Goal: Entertainment & Leisure: Consume media (video, audio)

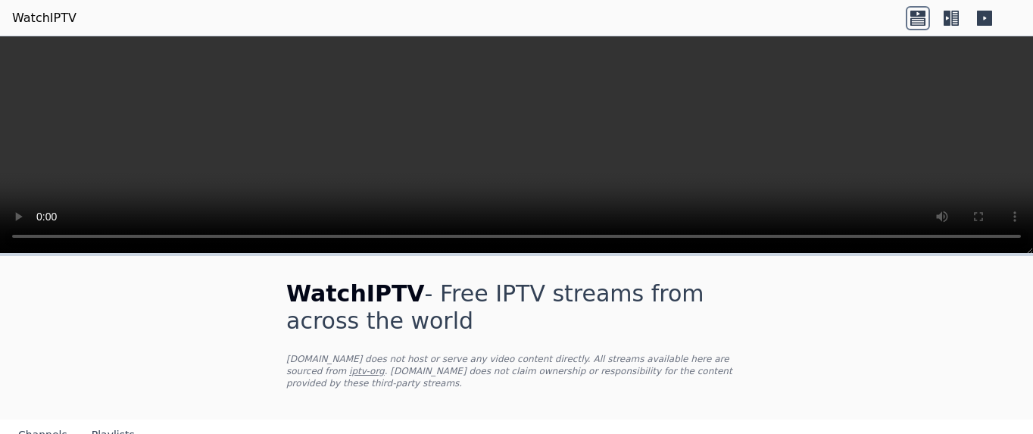
click at [435, 329] on h1 "WatchIPTV - Free IPTV streams from across the world" at bounding box center [516, 307] width 460 height 55
click at [480, 289] on h1 "WatchIPTV - Free IPTV streams from across the world" at bounding box center [516, 307] width 460 height 55
click at [59, 18] on link "WatchIPTV" at bounding box center [44, 18] width 64 height 18
click at [947, 23] on icon at bounding box center [946, 18] width 7 height 15
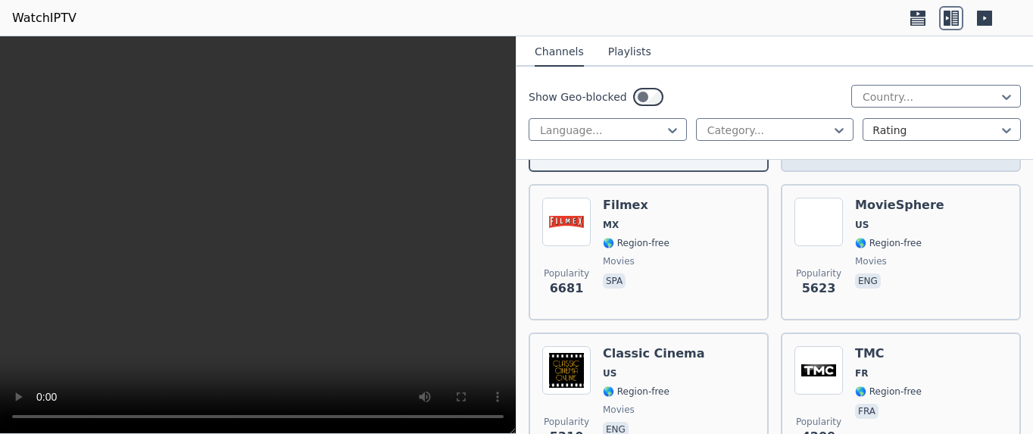
scroll to position [327, 0]
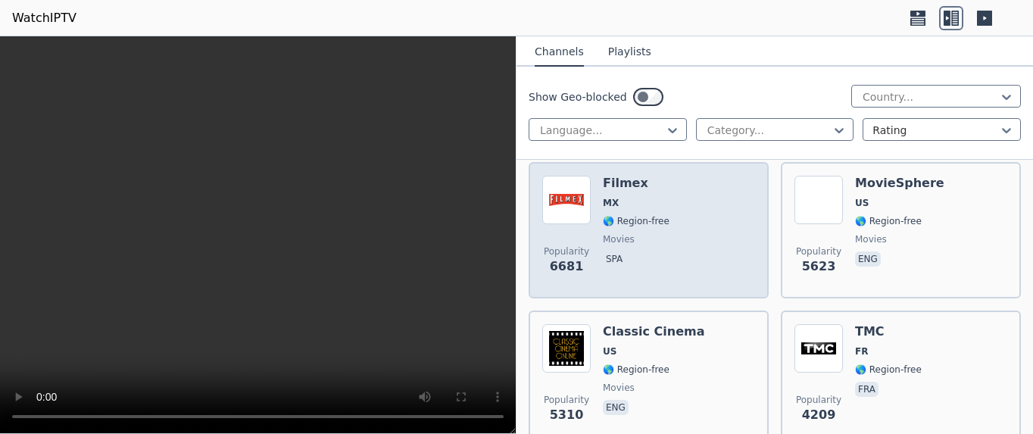
click at [738, 222] on div "Popularity 6681 Filmex MX 🌎 Region-free movies spa" at bounding box center [648, 230] width 213 height 109
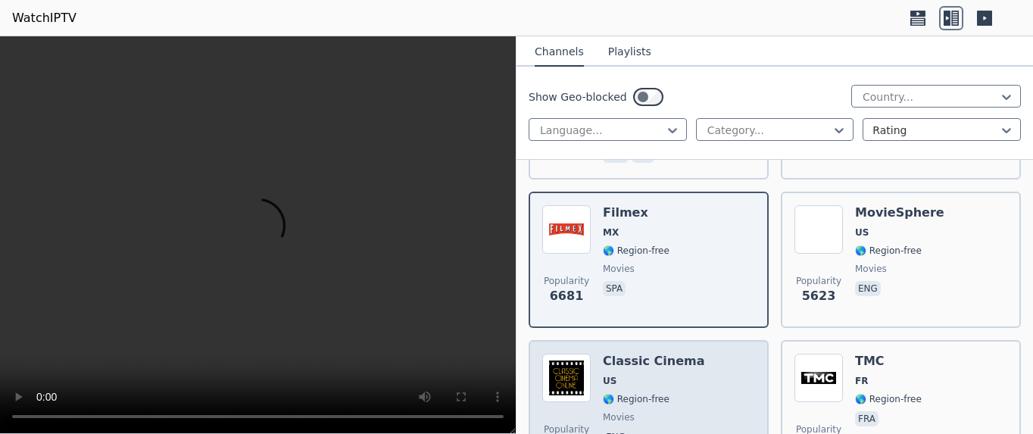
scroll to position [245, 0]
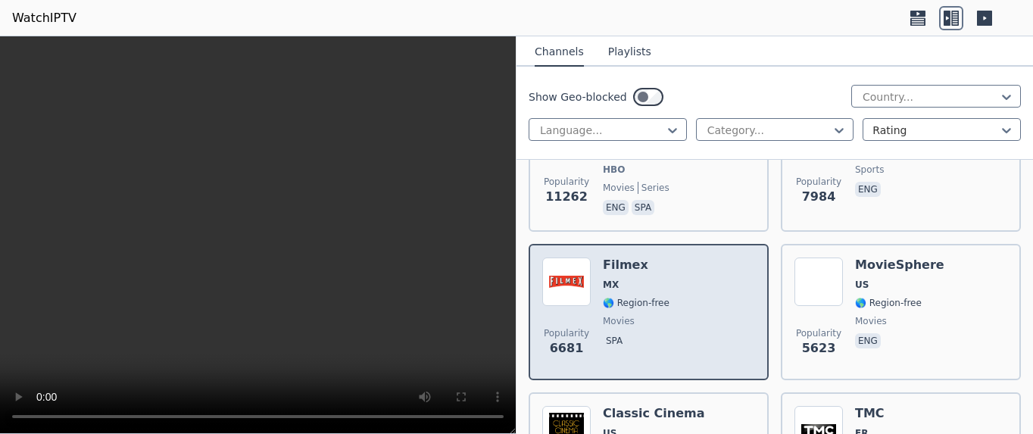
click at [637, 257] on h6 "Filmex" at bounding box center [636, 264] width 67 height 15
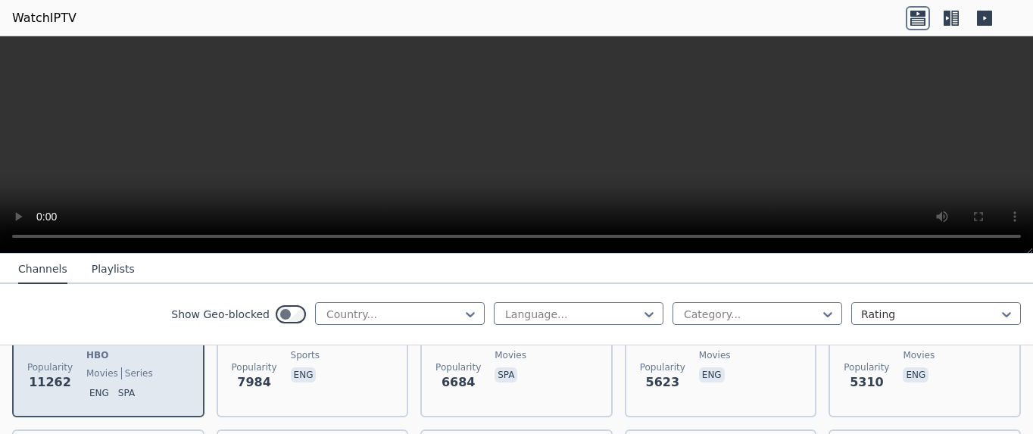
scroll to position [164, 0]
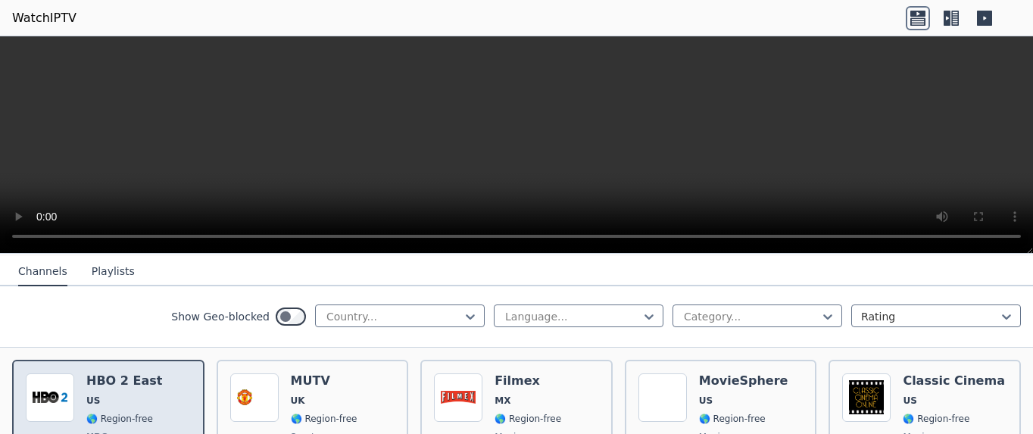
click at [129, 373] on h6 "HBO 2 East" at bounding box center [124, 380] width 76 height 15
click at [125, 373] on h6 "HBO 2 East" at bounding box center [124, 380] width 76 height 15
click at [119, 394] on span "US" at bounding box center [124, 400] width 76 height 12
click at [96, 431] on span "HBO" at bounding box center [97, 437] width 22 height 12
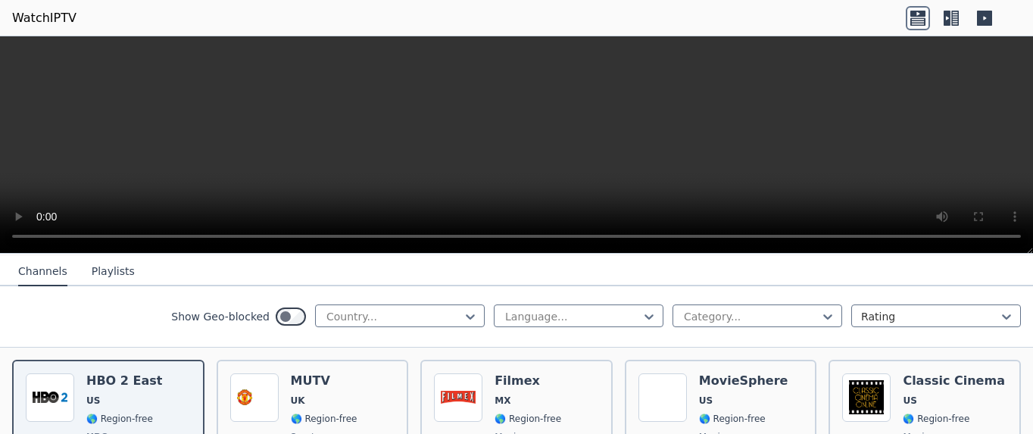
drag, startPoint x: 101, startPoint y: 415, endPoint x: 251, endPoint y: 338, distance: 168.6
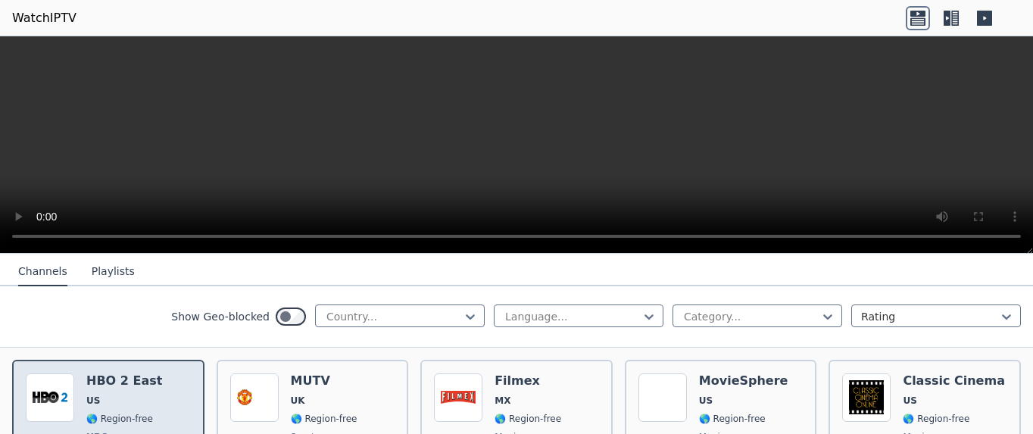
click at [111, 373] on h6 "HBO 2 East" at bounding box center [124, 380] width 76 height 15
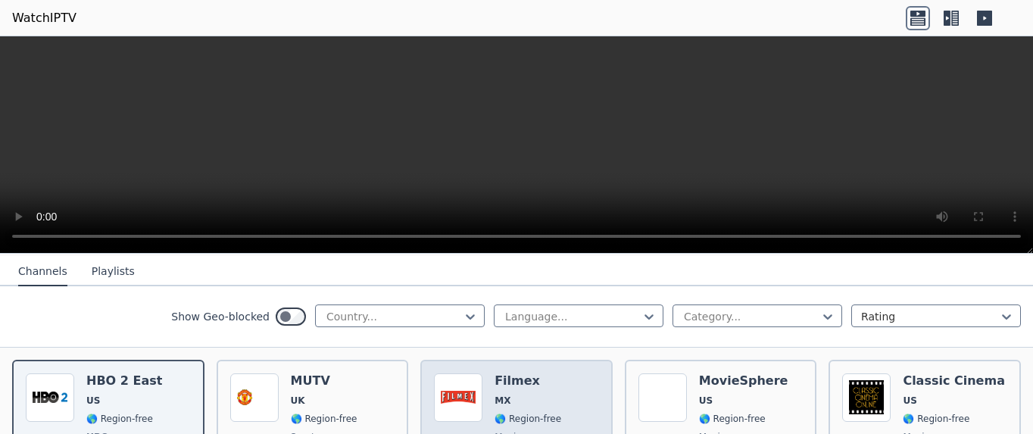
click at [529, 373] on h6 "Filmex" at bounding box center [527, 380] width 67 height 15
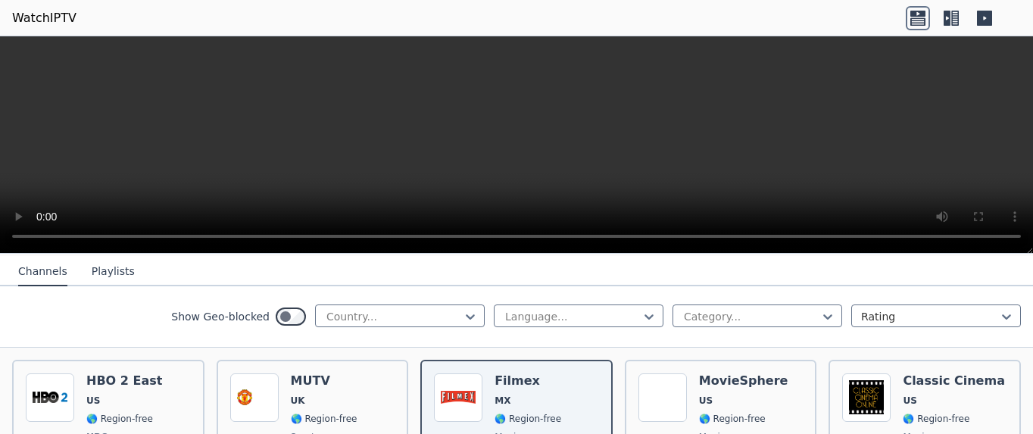
click at [919, 22] on icon at bounding box center [917, 18] width 24 height 24
click at [946, 16] on icon at bounding box center [946, 18] width 7 height 15
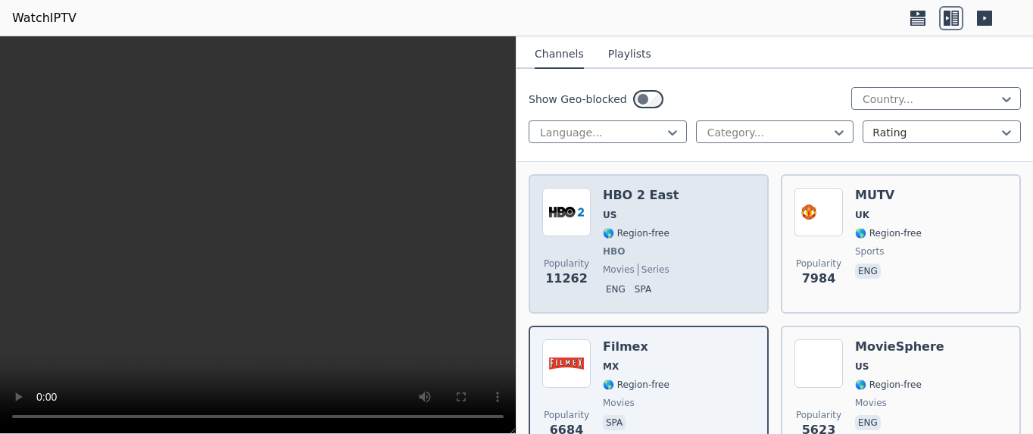
click at [620, 195] on div "HBO 2 East US 🌎 Region-free HBO movies series eng spa" at bounding box center [641, 244] width 76 height 112
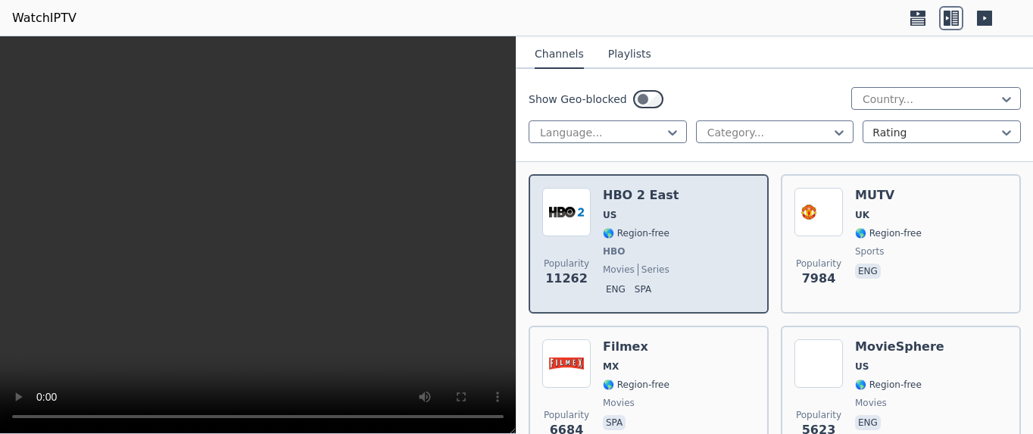
click at [620, 195] on div "HBO 2 East US 🌎 Region-free HBO movies series eng spa" at bounding box center [641, 244] width 76 height 112
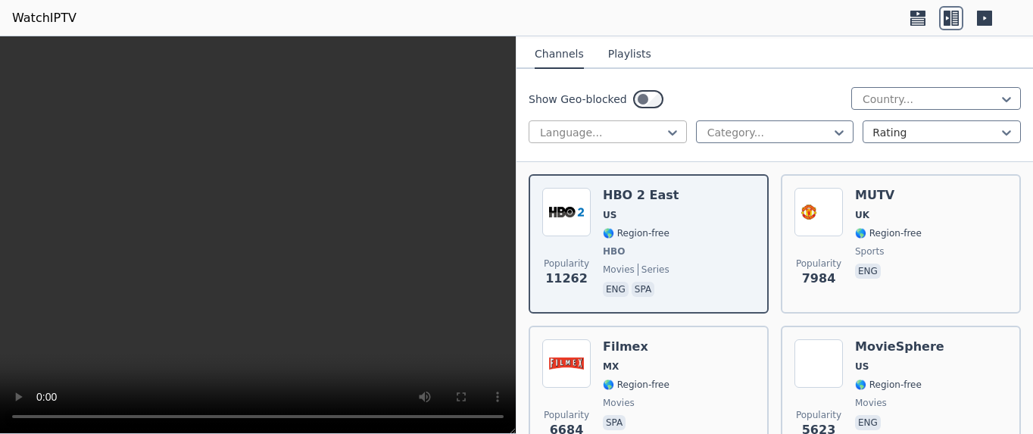
click at [656, 132] on div at bounding box center [601, 132] width 126 height 15
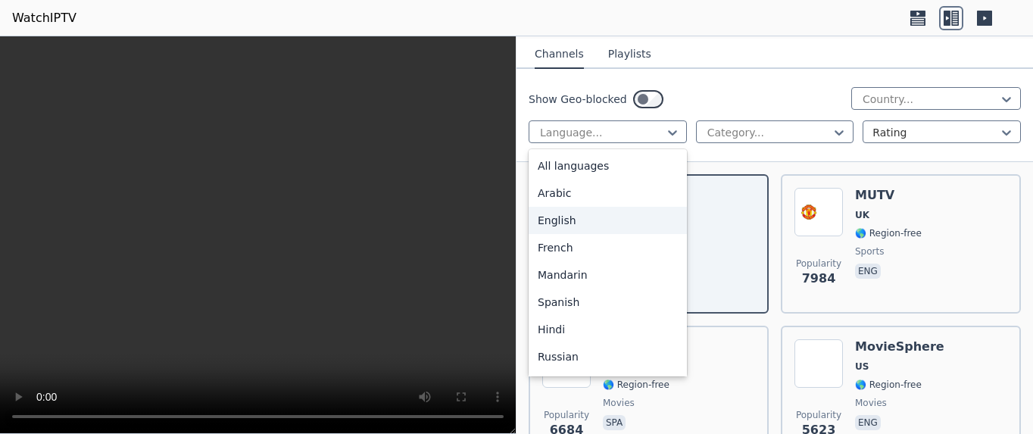
click at [572, 213] on div "English" at bounding box center [607, 220] width 158 height 27
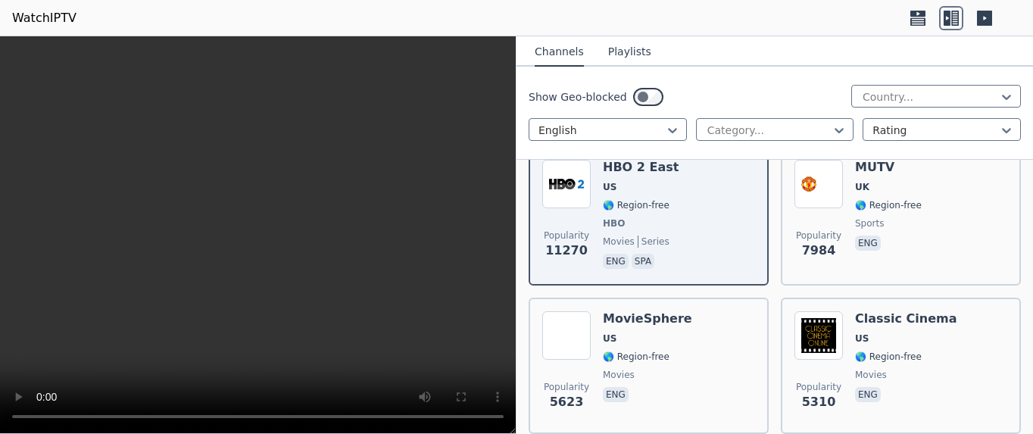
scroll to position [327, 0]
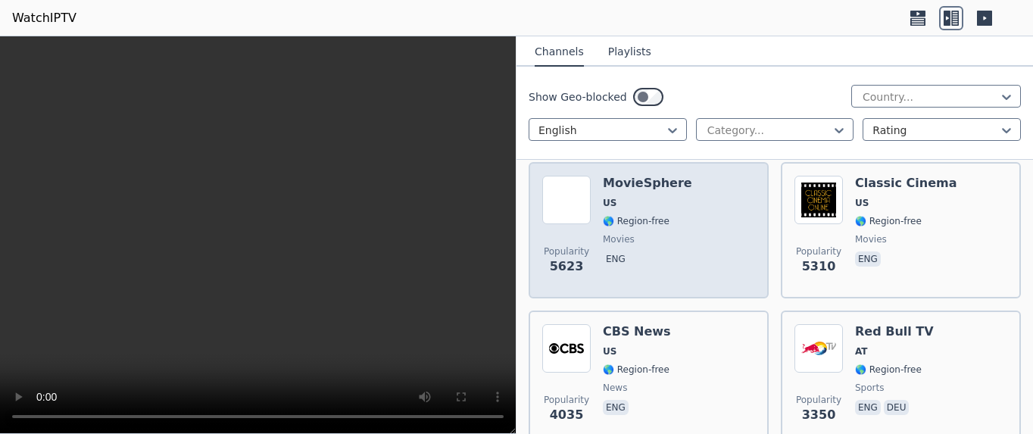
click at [672, 266] on div "MovieSphere US 🌎 Region-free movies eng" at bounding box center [647, 230] width 89 height 109
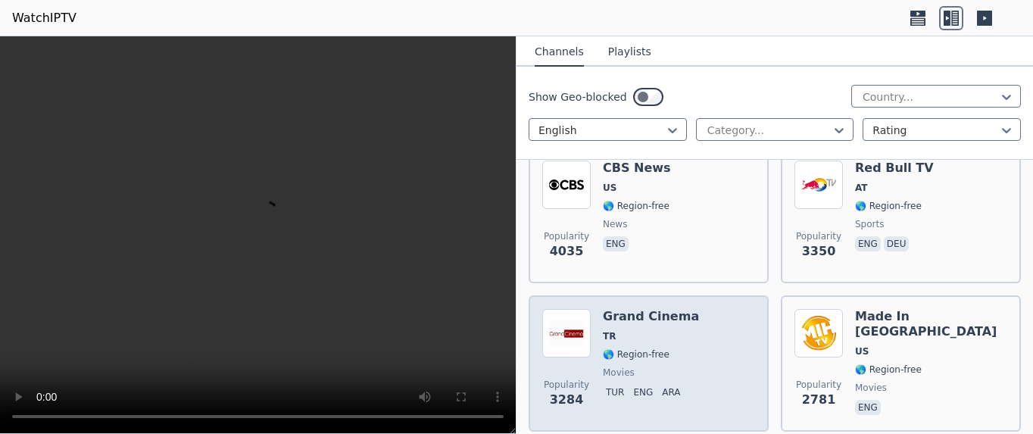
scroll to position [572, 0]
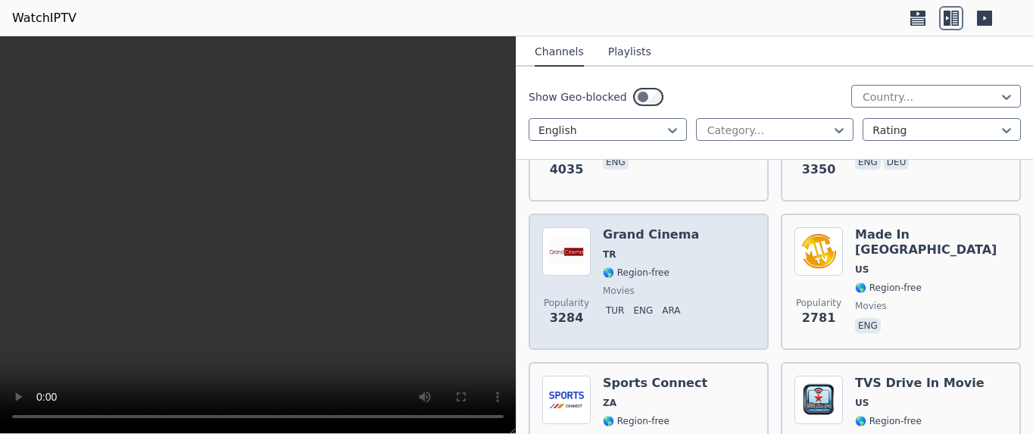
click at [722, 288] on div "Popularity 3284 Grand Cinema TR 🌎 Region-free movies tur eng ara" at bounding box center [648, 281] width 213 height 109
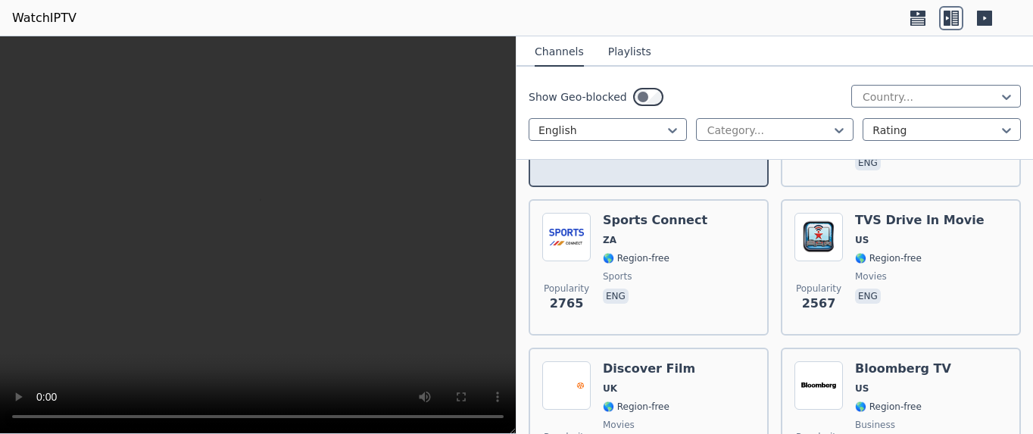
scroll to position [736, 0]
click at [722, 288] on div "Popularity 2765 Sports Connect ZA 🌎 Region-free sports eng" at bounding box center [648, 266] width 213 height 109
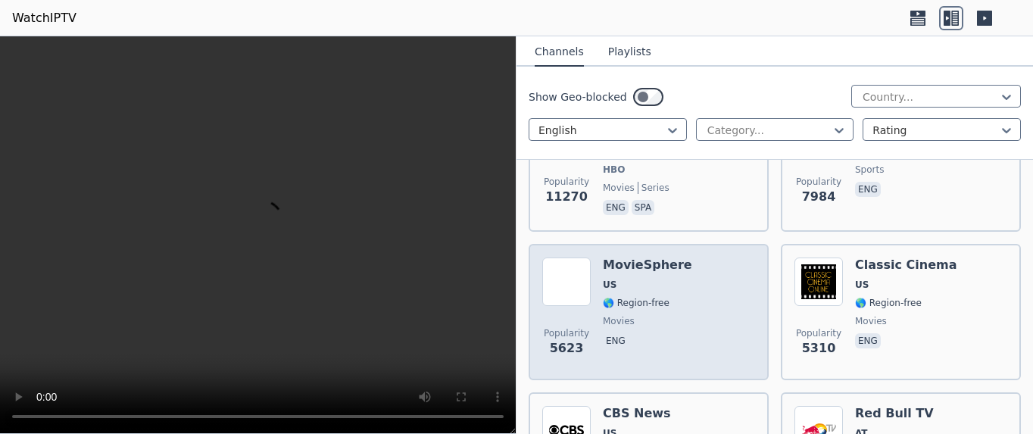
scroll to position [0, 0]
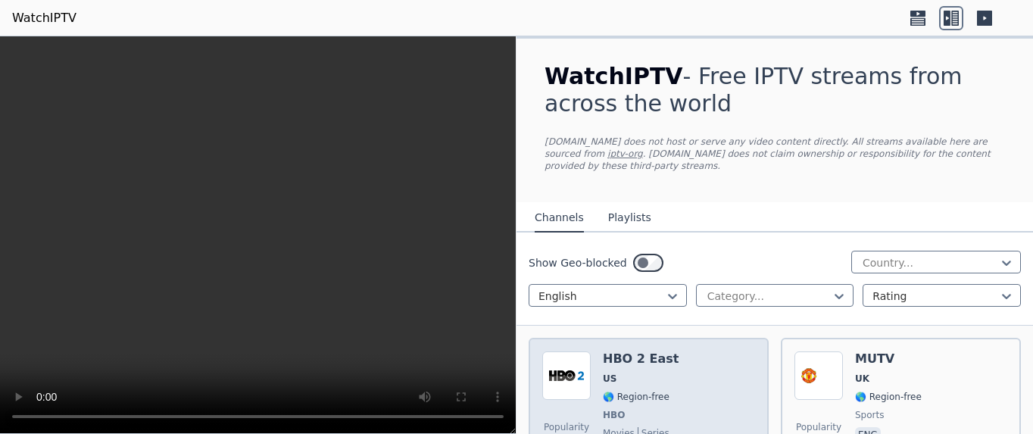
click at [672, 353] on div "Popularity 11270 HBO 2 East US 🌎 Region-free HBO movies series eng spa" at bounding box center [648, 407] width 213 height 112
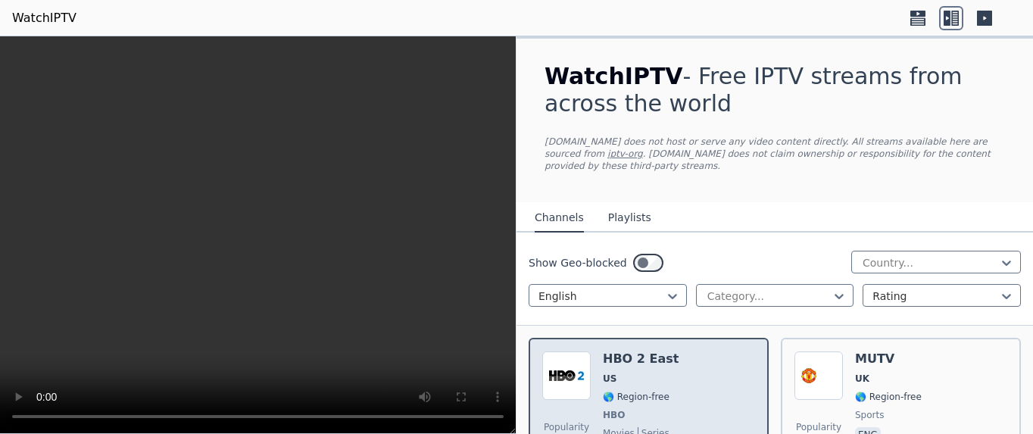
click at [637, 351] on h6 "HBO 2 East" at bounding box center [641, 358] width 76 height 15
click at [656, 372] on span "US" at bounding box center [641, 378] width 76 height 12
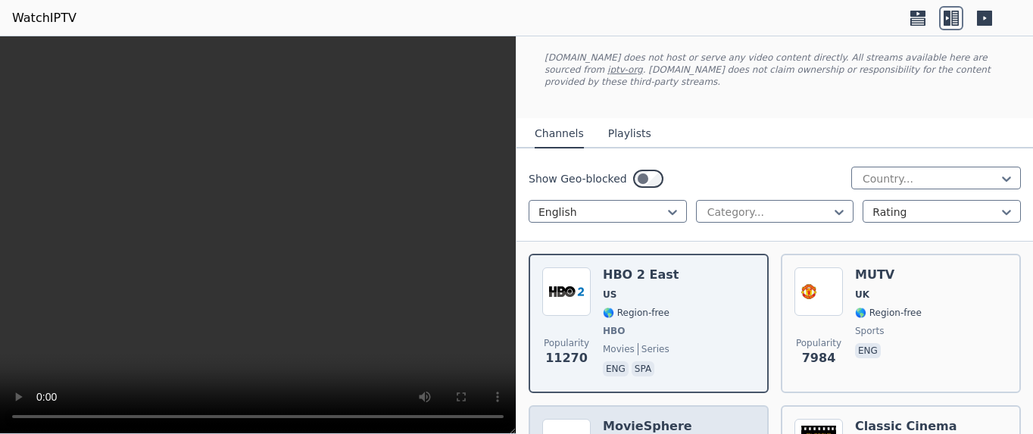
scroll to position [164, 0]
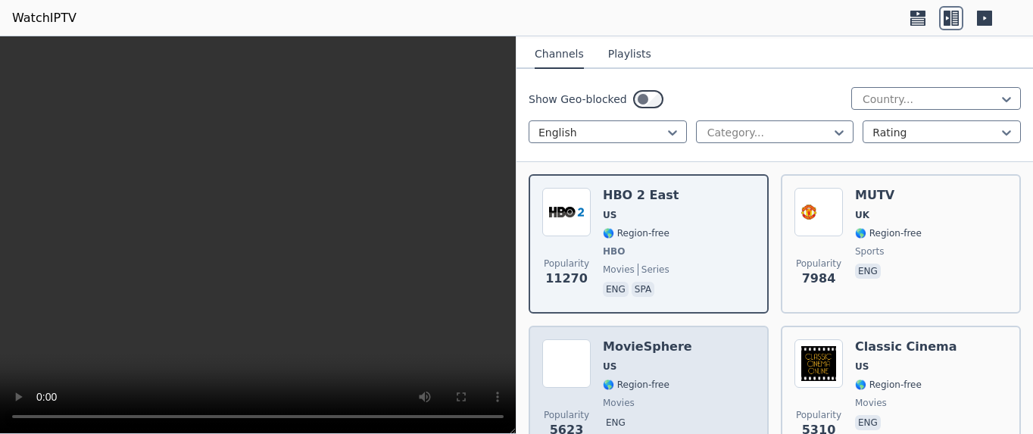
click at [662, 379] on span "🌎 Region-free" at bounding box center [636, 385] width 67 height 12
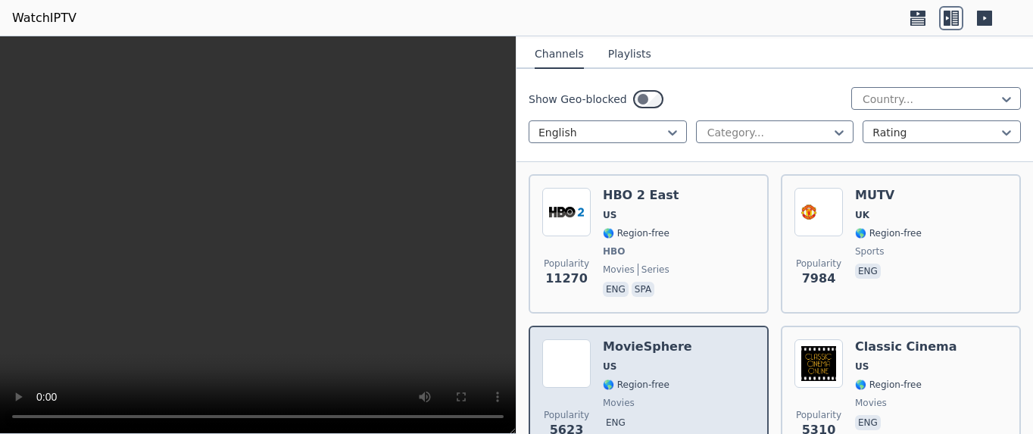
click at [662, 364] on div "MovieSphere US 🌎 Region-free movies eng" at bounding box center [647, 393] width 89 height 109
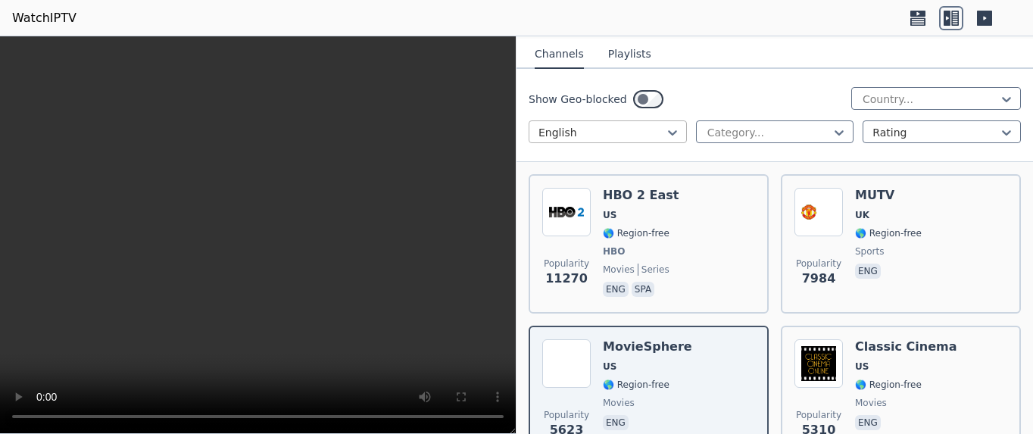
click at [640, 132] on div at bounding box center [601, 132] width 126 height 15
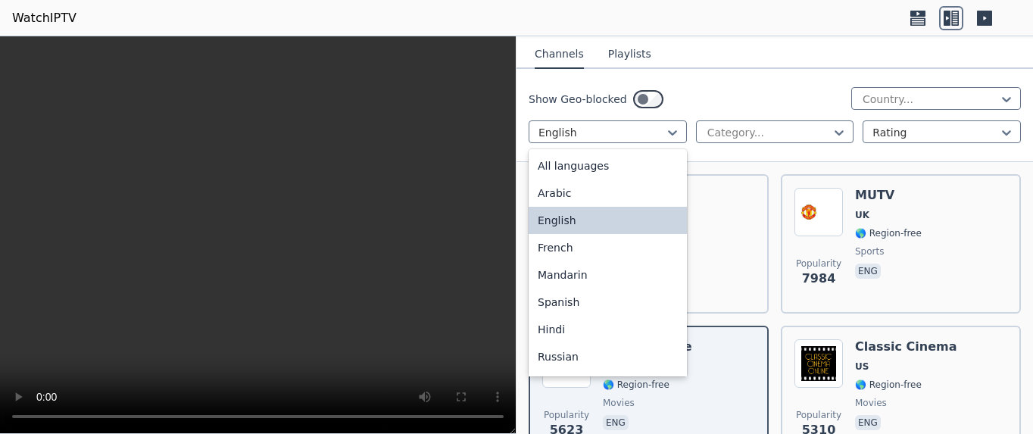
click at [569, 212] on div "English" at bounding box center [607, 220] width 158 height 27
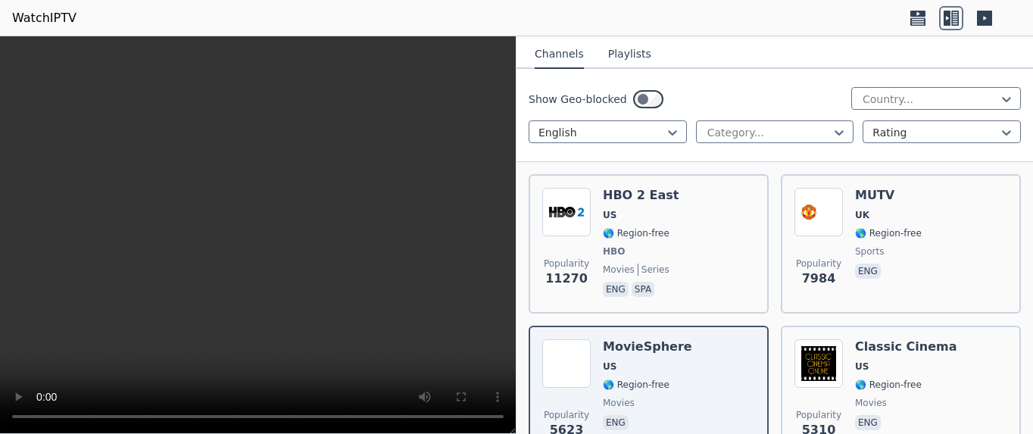
scroll to position [0, 0]
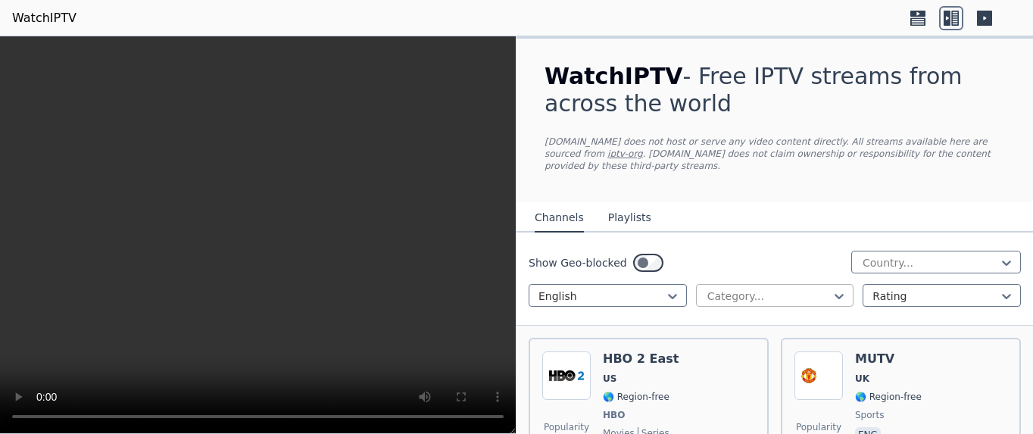
click at [750, 288] on div at bounding box center [769, 295] width 126 height 15
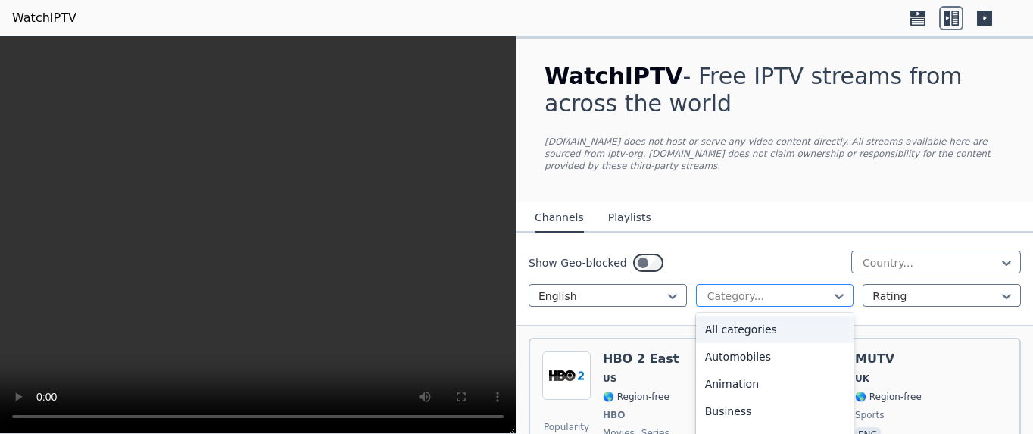
click at [742, 288] on div at bounding box center [769, 295] width 126 height 15
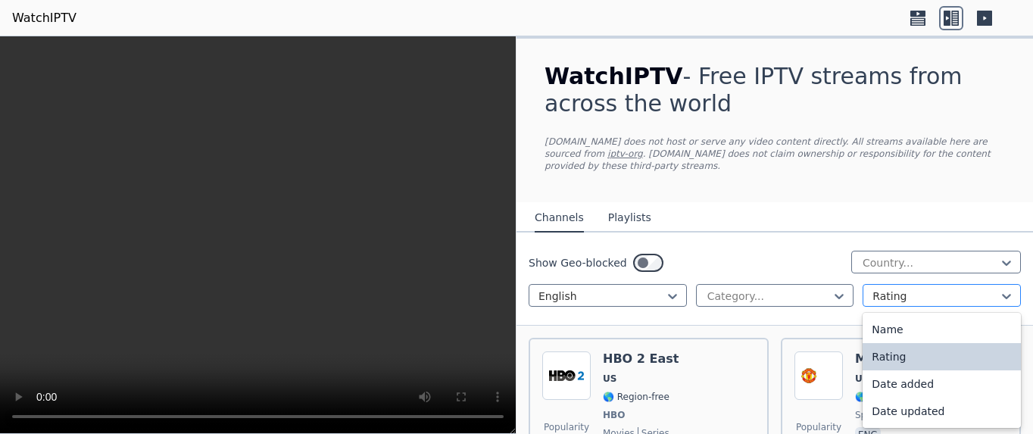
click at [937, 288] on div at bounding box center [935, 295] width 126 height 15
click at [909, 316] on div "Name" at bounding box center [941, 329] width 158 height 27
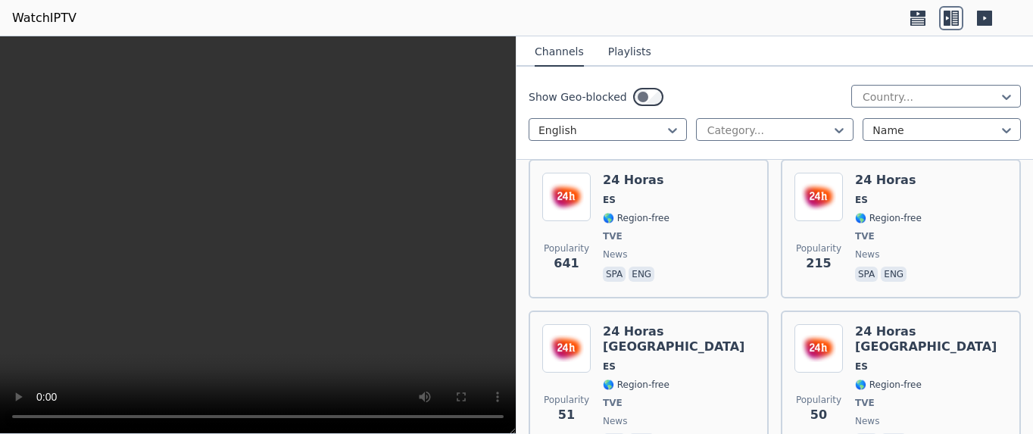
scroll to position [409, 0]
